Goal: Navigation & Orientation: Find specific page/section

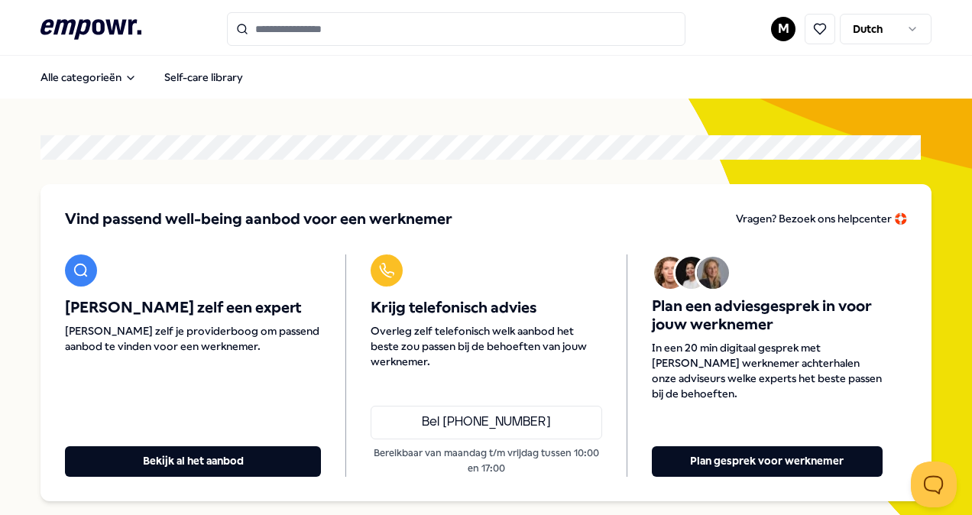
click at [773, 33] on html ".empowr-logo_svg__cls-1{fill:#03032f} M Dutch Alle categorieën Self-care librar…" at bounding box center [486, 257] width 972 height 515
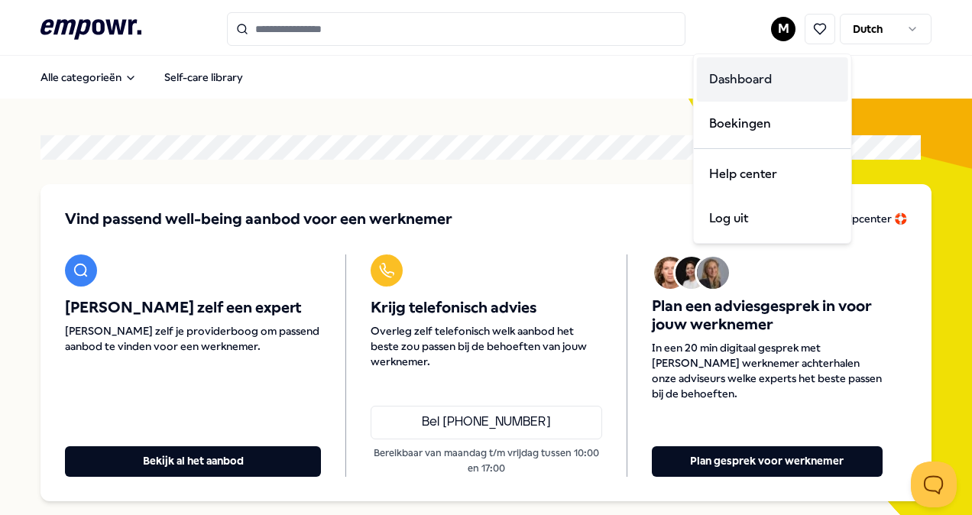
click at [746, 85] on div "Dashboard" at bounding box center [772, 79] width 151 height 44
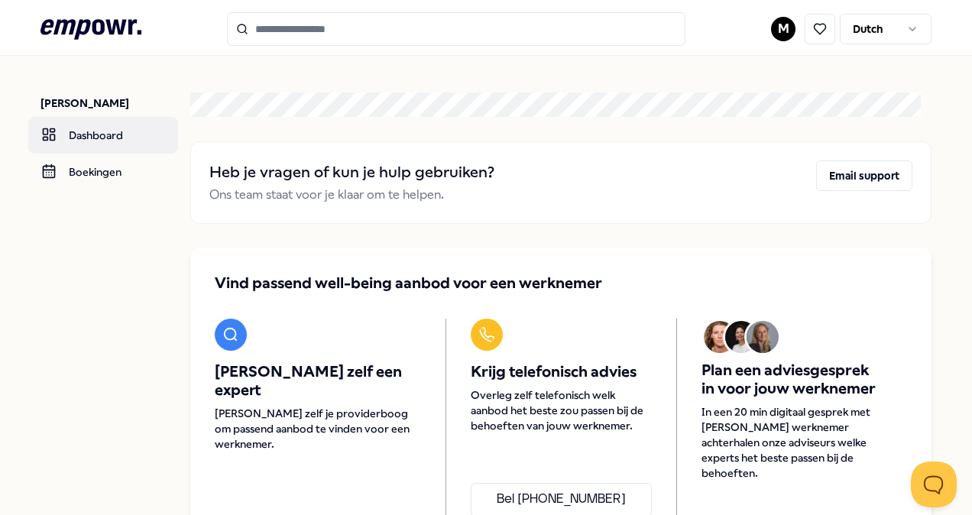
click at [102, 131] on link "Dashboard" at bounding box center [103, 135] width 150 height 37
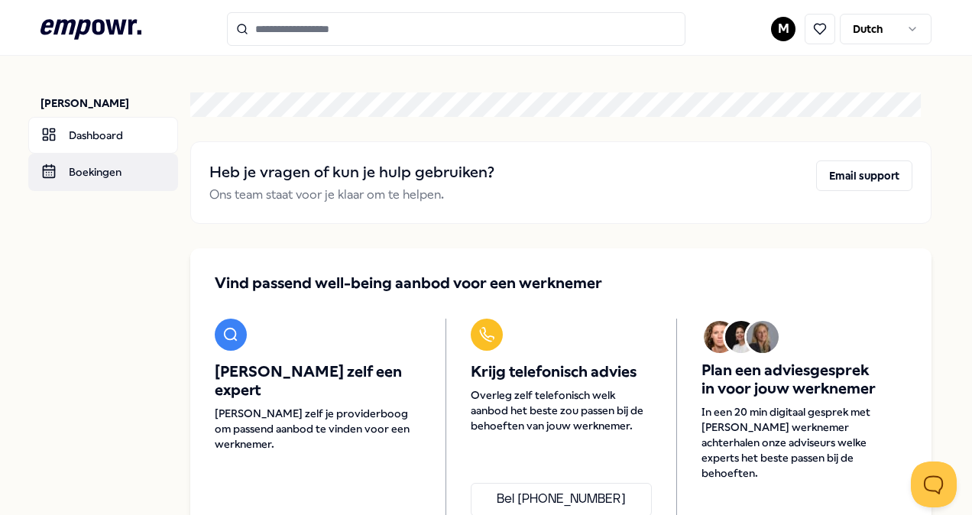
click at [112, 168] on link "Boekingen" at bounding box center [103, 172] width 150 height 37
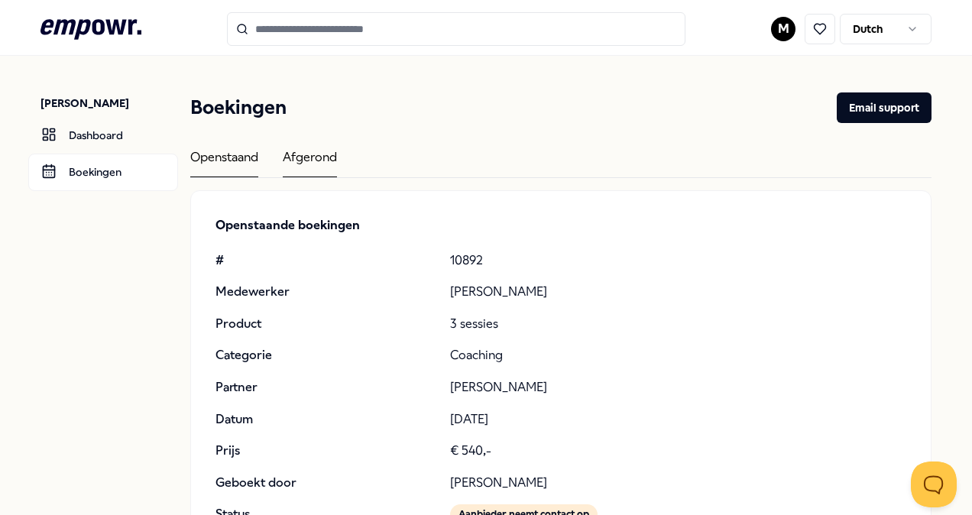
click at [327, 154] on div "Afgerond" at bounding box center [310, 162] width 54 height 30
click at [84, 23] on icon ".empowr-logo_svg__cls-1{fill:#03032f}" at bounding box center [90, 29] width 101 height 28
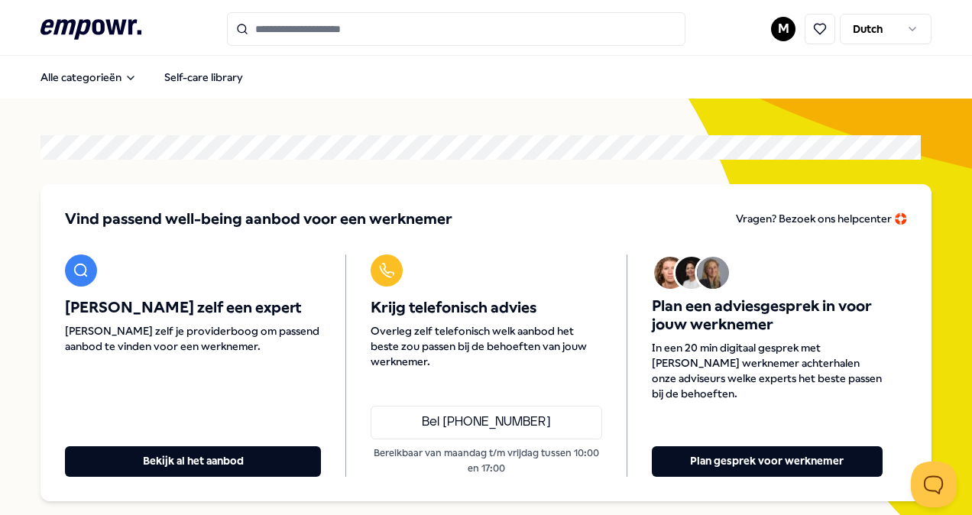
click at [534, 76] on div "Alle categorieën Self-care library" at bounding box center [485, 77] width 891 height 37
click at [301, 28] on input "Search for products, categories or subcategories" at bounding box center [456, 29] width 458 height 34
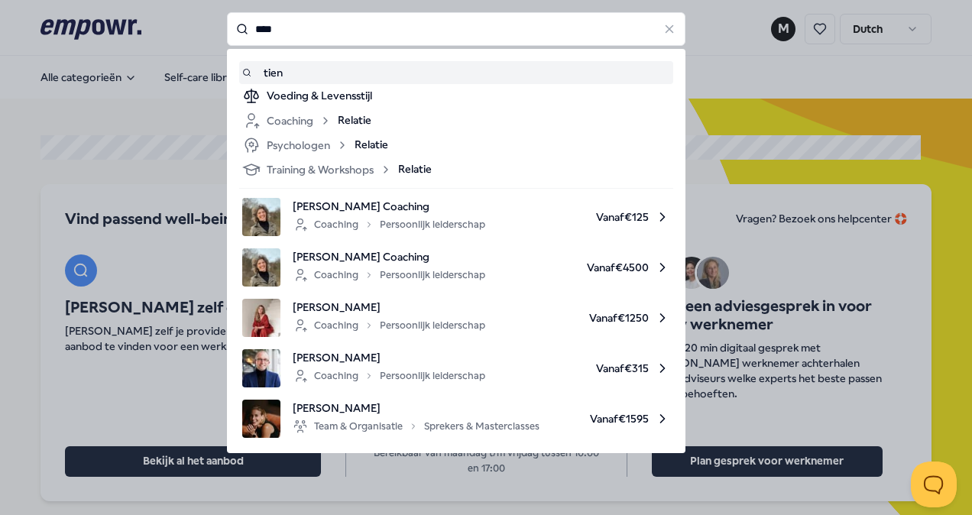
type input "****"
